Goal: Information Seeking & Learning: Learn about a topic

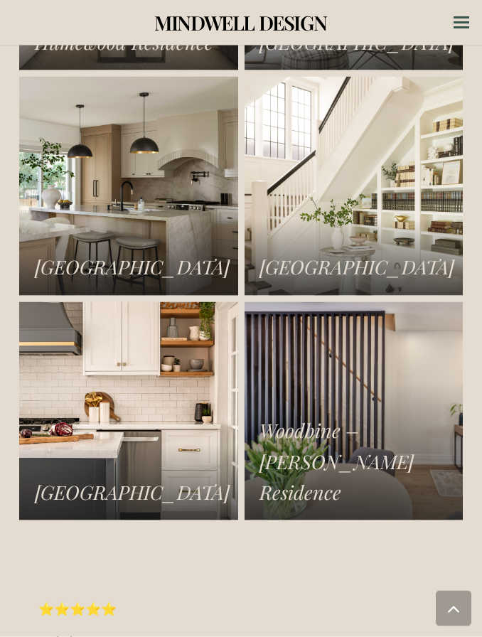
scroll to position [2150, 0]
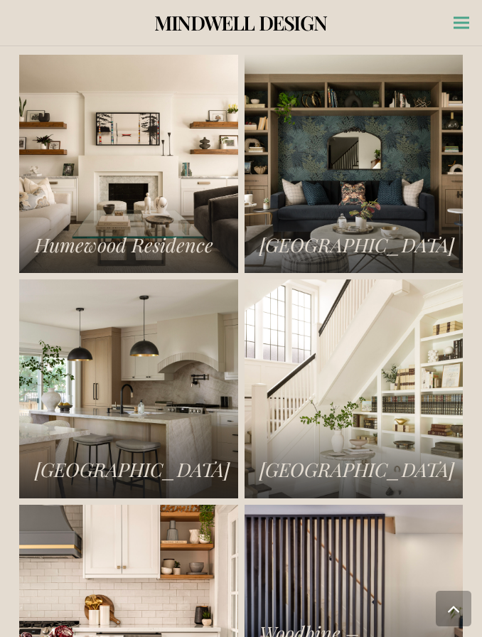
click at [460, 24] on icon "Menu" at bounding box center [462, 23] width 16 height 2
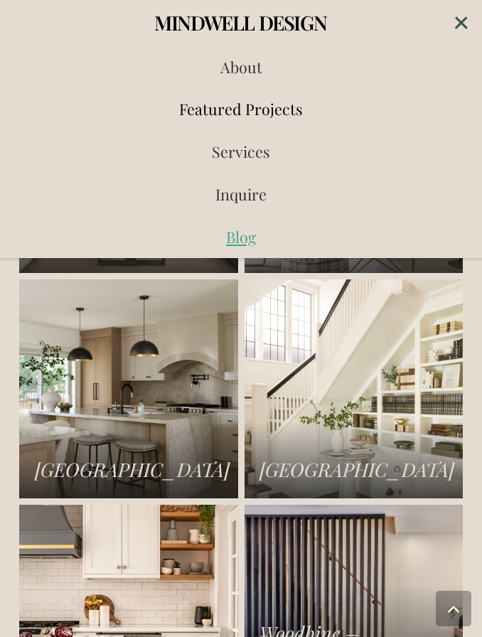
click at [244, 235] on span "Blog" at bounding box center [241, 237] width 30 height 20
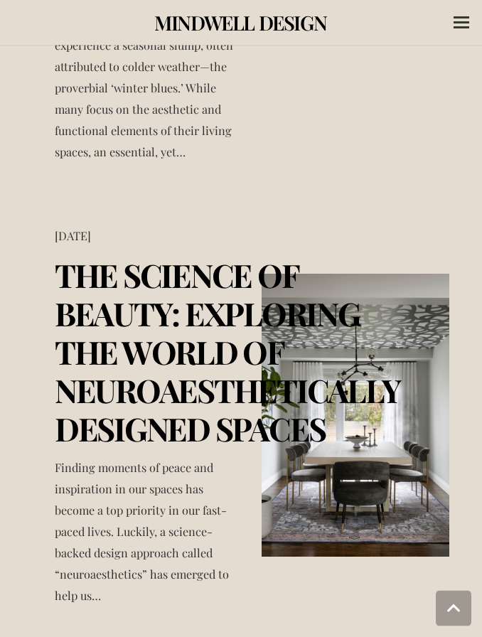
scroll to position [2424, 0]
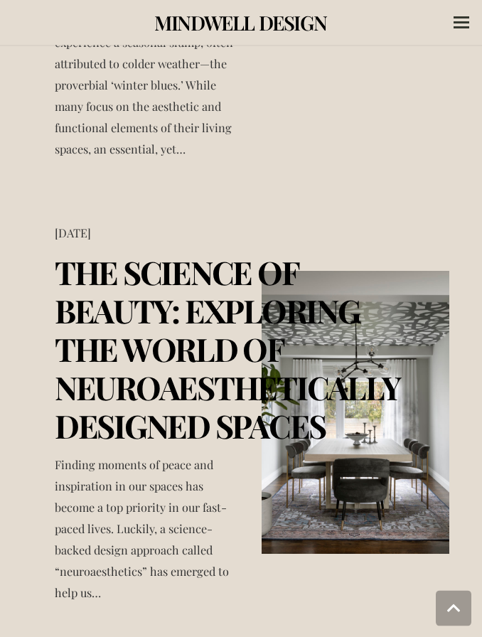
click at [153, 286] on link "The Science of Beauty: Exploring the World of Neuroaesthetically Designed Spaces" at bounding box center [227, 349] width 345 height 196
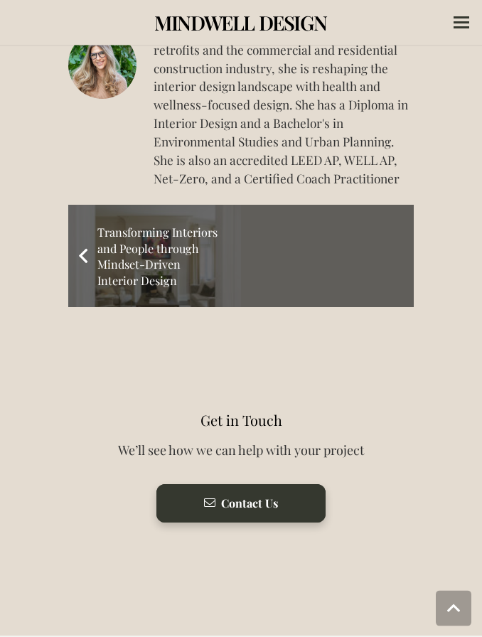
scroll to position [3723, 0]
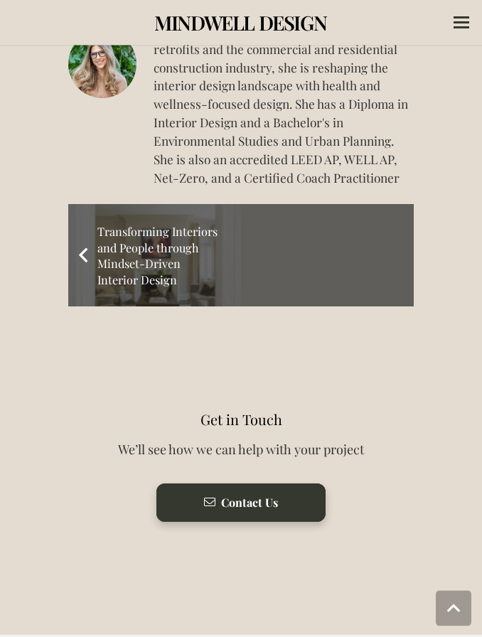
click at [129, 275] on span "Transforming Interiors and People through Mindset-Driven Interior Design" at bounding box center [157, 256] width 120 height 64
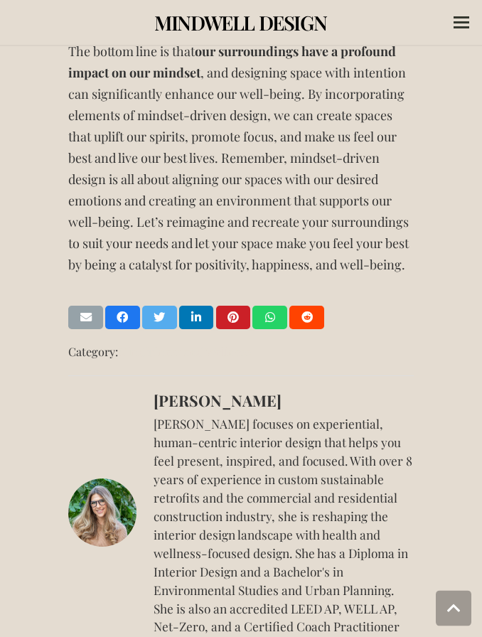
scroll to position [2575, 0]
